Goal: Information Seeking & Learning: Get advice/opinions

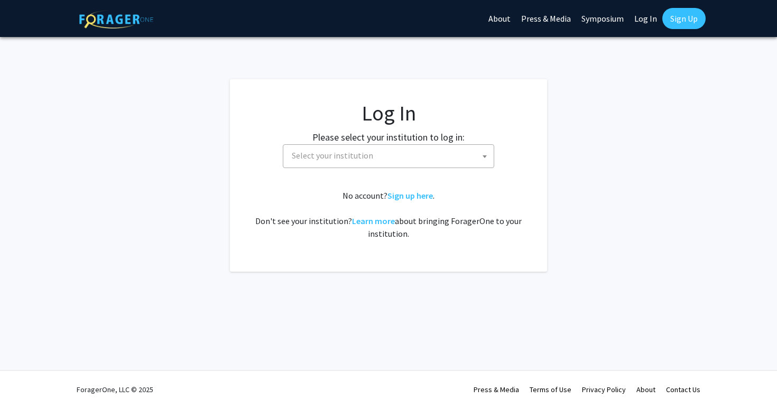
select select
click at [361, 158] on span "Select your institution" at bounding box center [332, 155] width 81 height 11
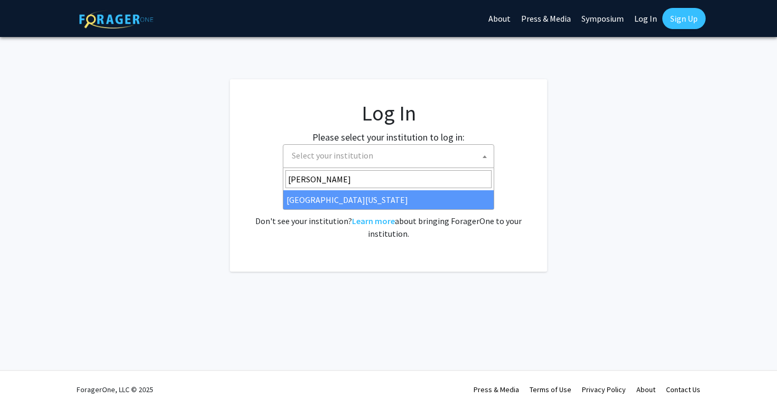
type input "[PERSON_NAME]"
select select "31"
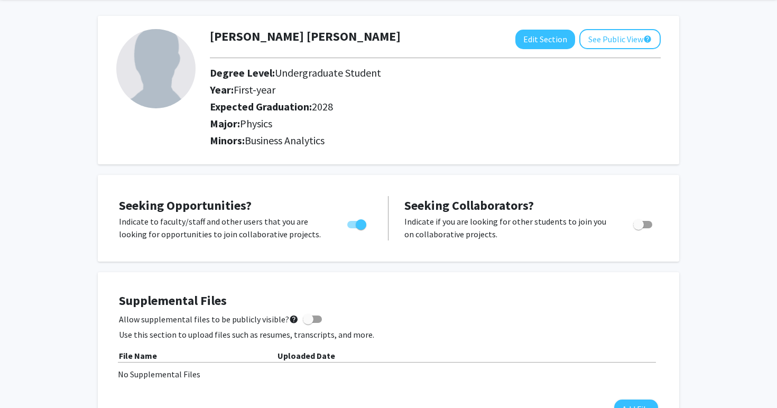
scroll to position [40, 0]
click at [545, 43] on button "Edit Section" at bounding box center [545, 40] width 60 height 20
select select "first-year"
select select "2028"
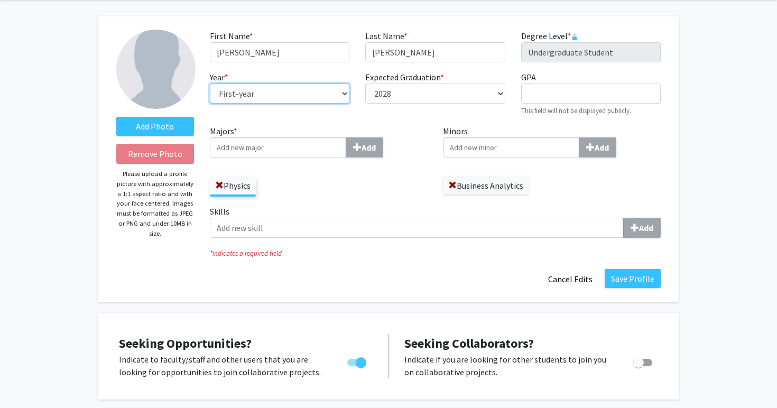
select select "sophomore"
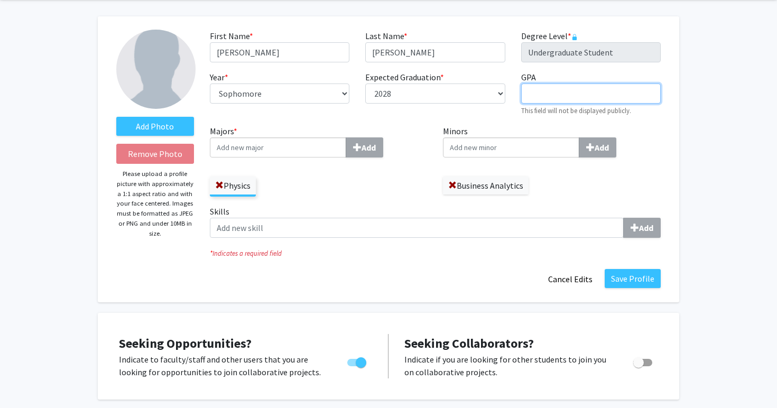
click at [556, 97] on input "GPA required" at bounding box center [591, 94] width 140 height 20
type input "3.96"
click at [412, 162] on div "Majors * Add Physics" at bounding box center [319, 161] width 218 height 72
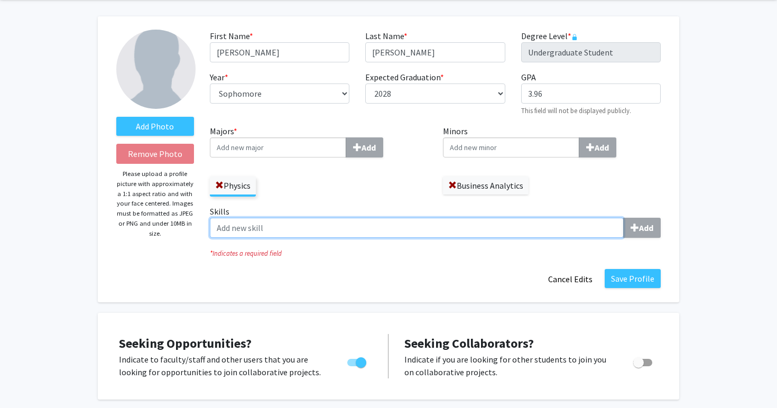
click at [359, 230] on input "Skills Add" at bounding box center [417, 228] width 414 height 20
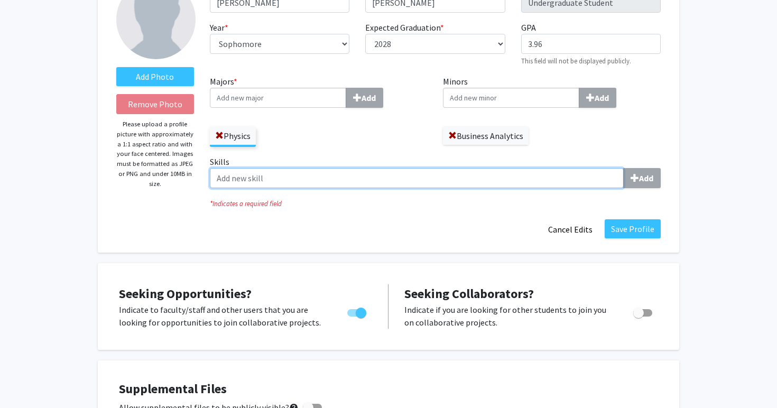
scroll to position [44, 0]
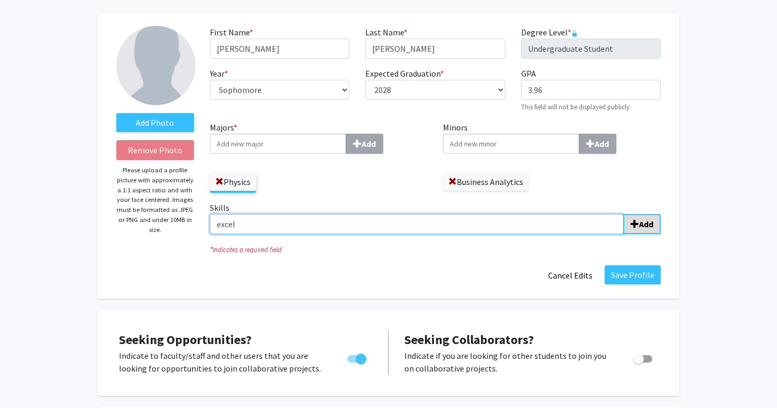
type input "excel"
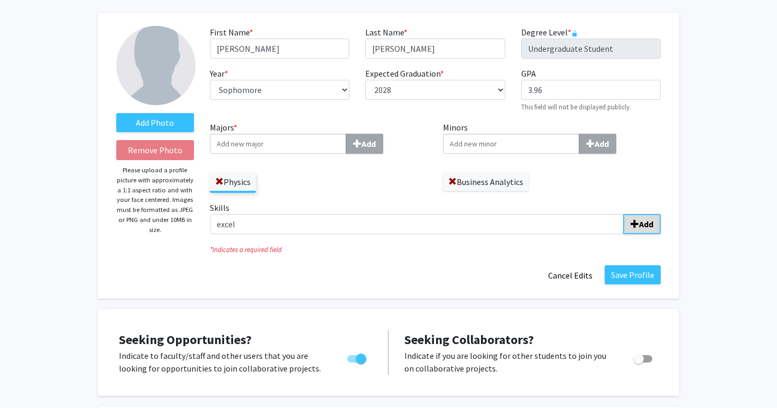
click at [641, 223] on b "Add" at bounding box center [646, 224] width 14 height 11
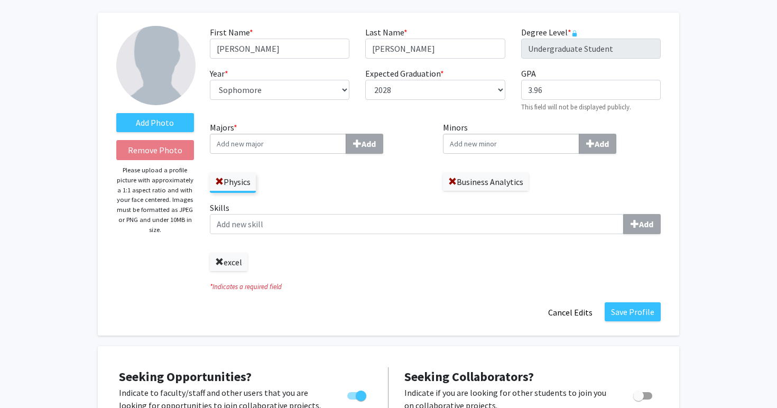
click at [218, 263] on span at bounding box center [219, 262] width 8 height 8
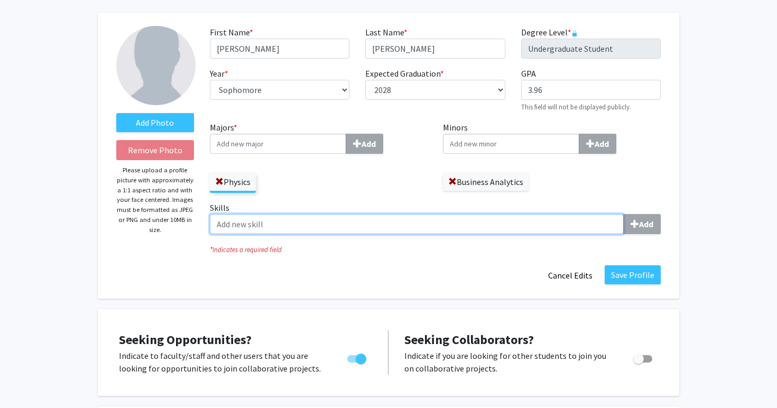
click at [243, 223] on input "Skills Add" at bounding box center [417, 224] width 414 height 20
type input "E"
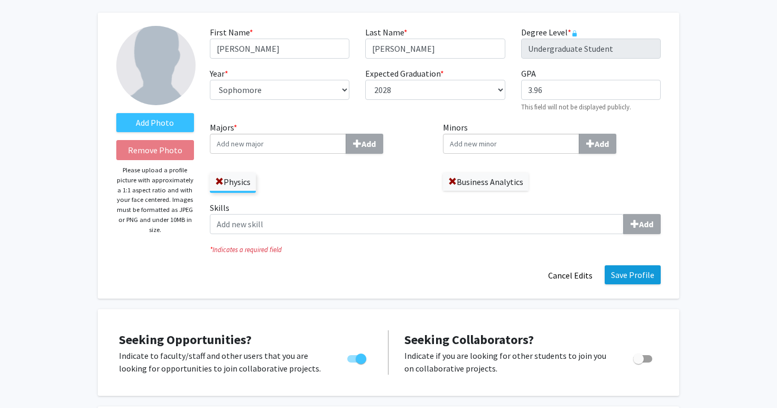
click at [643, 284] on button "Save Profile" at bounding box center [633, 274] width 56 height 19
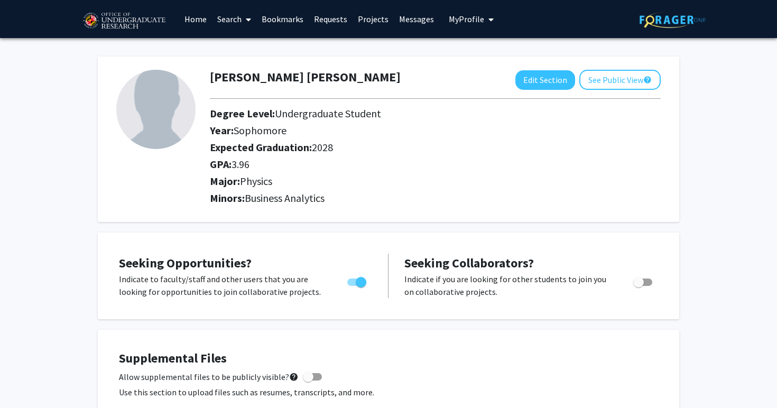
scroll to position [0, 0]
click at [248, 19] on icon at bounding box center [248, 19] width 5 height 8
click at [247, 48] on span "Faculty/Staff" at bounding box center [251, 48] width 78 height 21
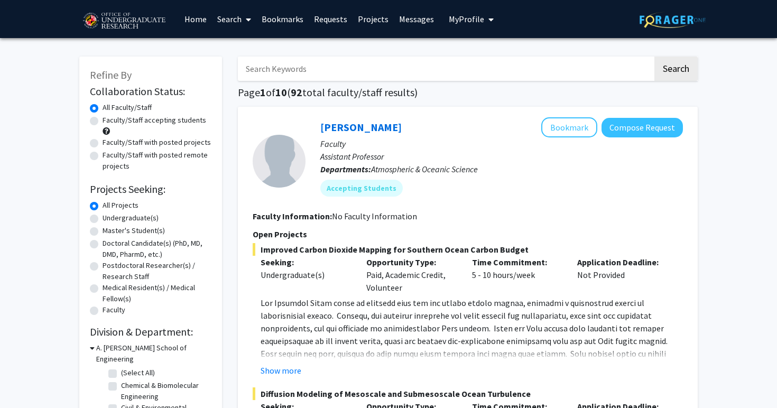
click at [103, 124] on label "Faculty/Staff accepting students" at bounding box center [155, 120] width 104 height 11
click at [103, 122] on input "Faculty/Staff accepting students" at bounding box center [106, 118] width 7 height 7
radio input "true"
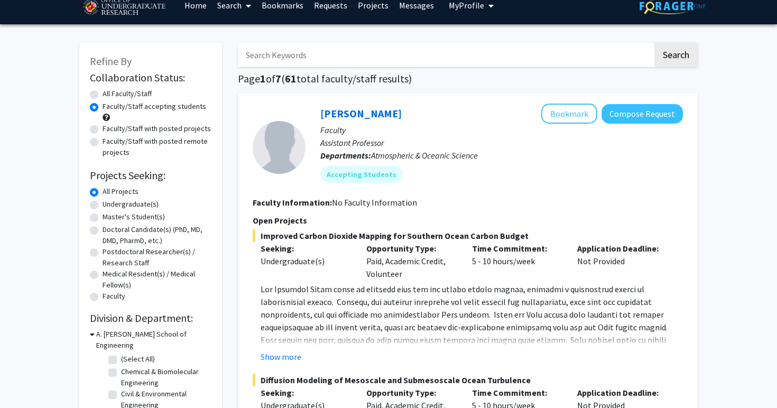
scroll to position [16, 0]
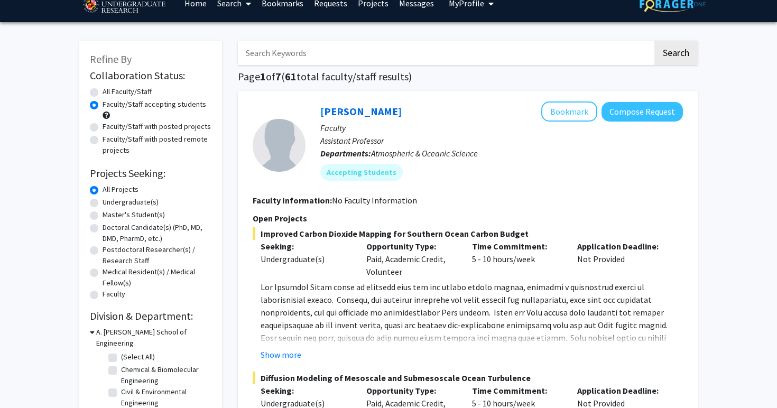
click at [103, 203] on label "Undergraduate(s)" at bounding box center [131, 202] width 56 height 11
click at [103, 203] on input "Undergraduate(s)" at bounding box center [106, 200] width 7 height 7
radio input "true"
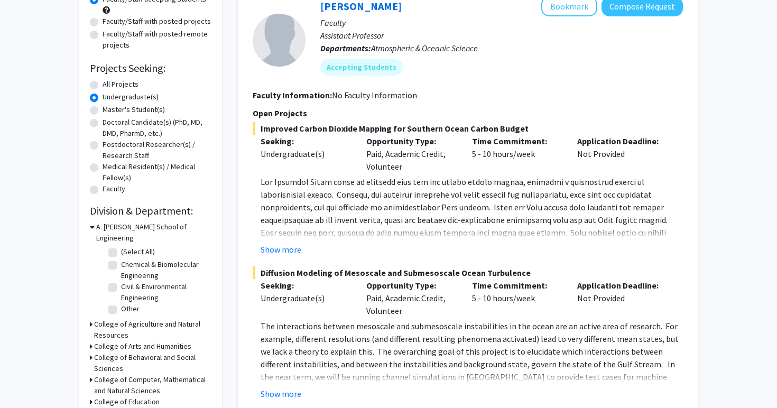
scroll to position [131, 0]
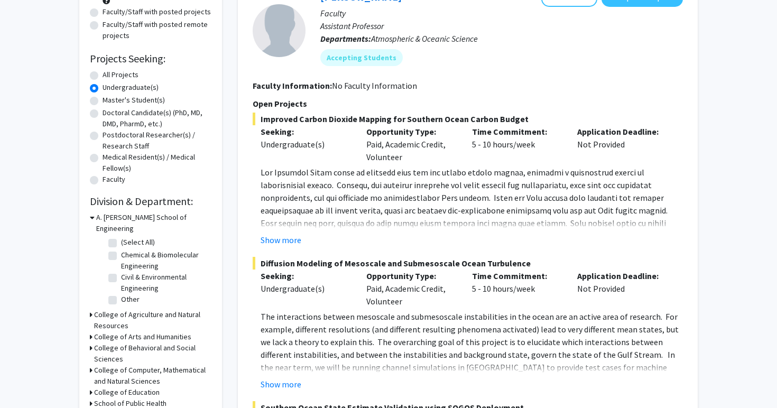
click at [121, 237] on label "(Select All)" at bounding box center [138, 242] width 34 height 11
click at [121, 237] on input "(Select All)" at bounding box center [124, 240] width 7 height 7
checkbox input "true"
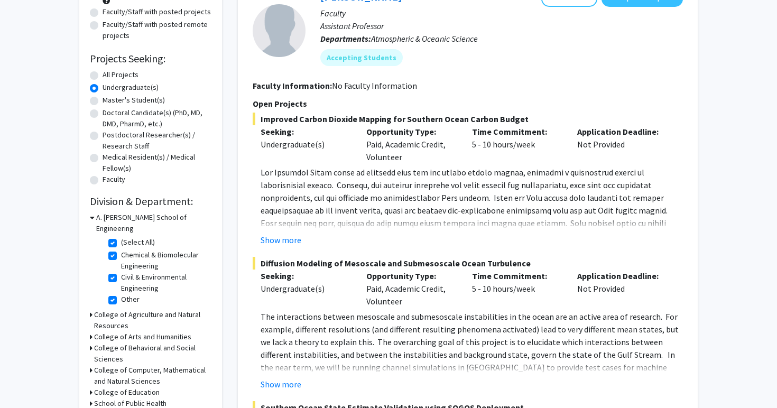
checkbox input "true"
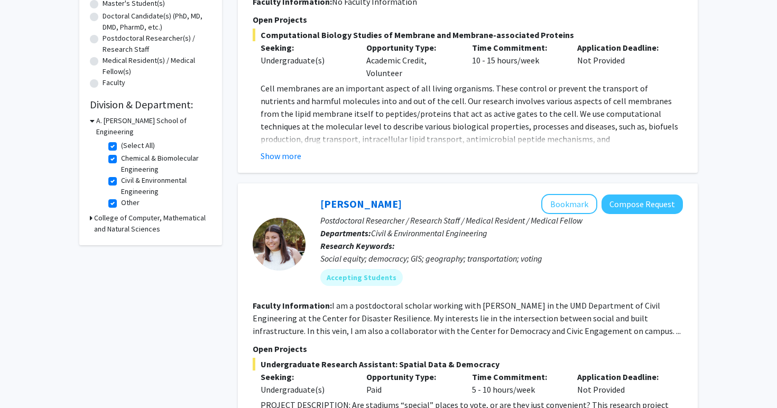
scroll to position [227, 0]
click at [90, 213] on icon at bounding box center [91, 218] width 3 height 11
click at [121, 273] on label "Institute for Physical Science & Technology - Biophysics" at bounding box center [165, 289] width 88 height 33
click at [121, 273] on input "Institute for Physical Science & Technology - Biophysics" at bounding box center [124, 276] width 7 height 7
checkbox input "true"
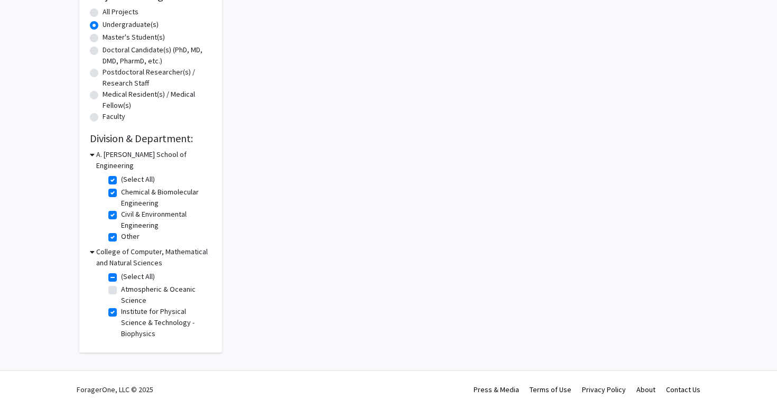
checkbox input "true"
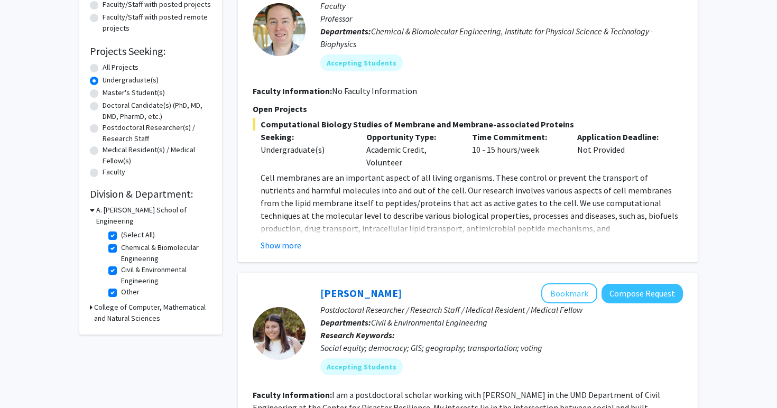
scroll to position [144, 0]
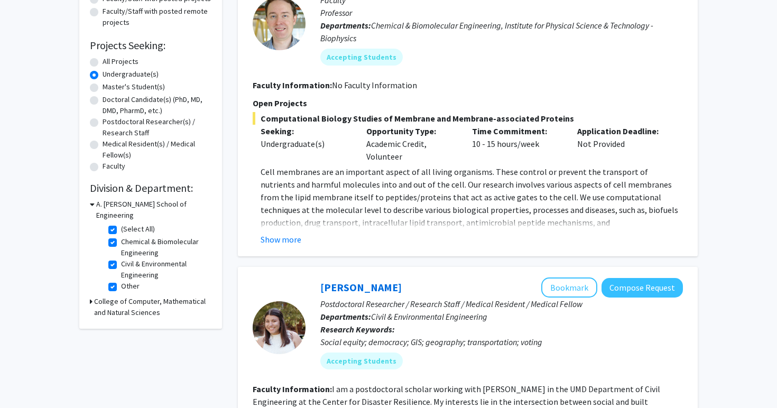
click at [89, 292] on div "Refine By Collaboration Status: Collaboration Status All Faculty/Staff Collabor…" at bounding box center [150, 121] width 143 height 416
click at [91, 296] on icon at bounding box center [91, 301] width 3 height 11
